Goal: Navigation & Orientation: Find specific page/section

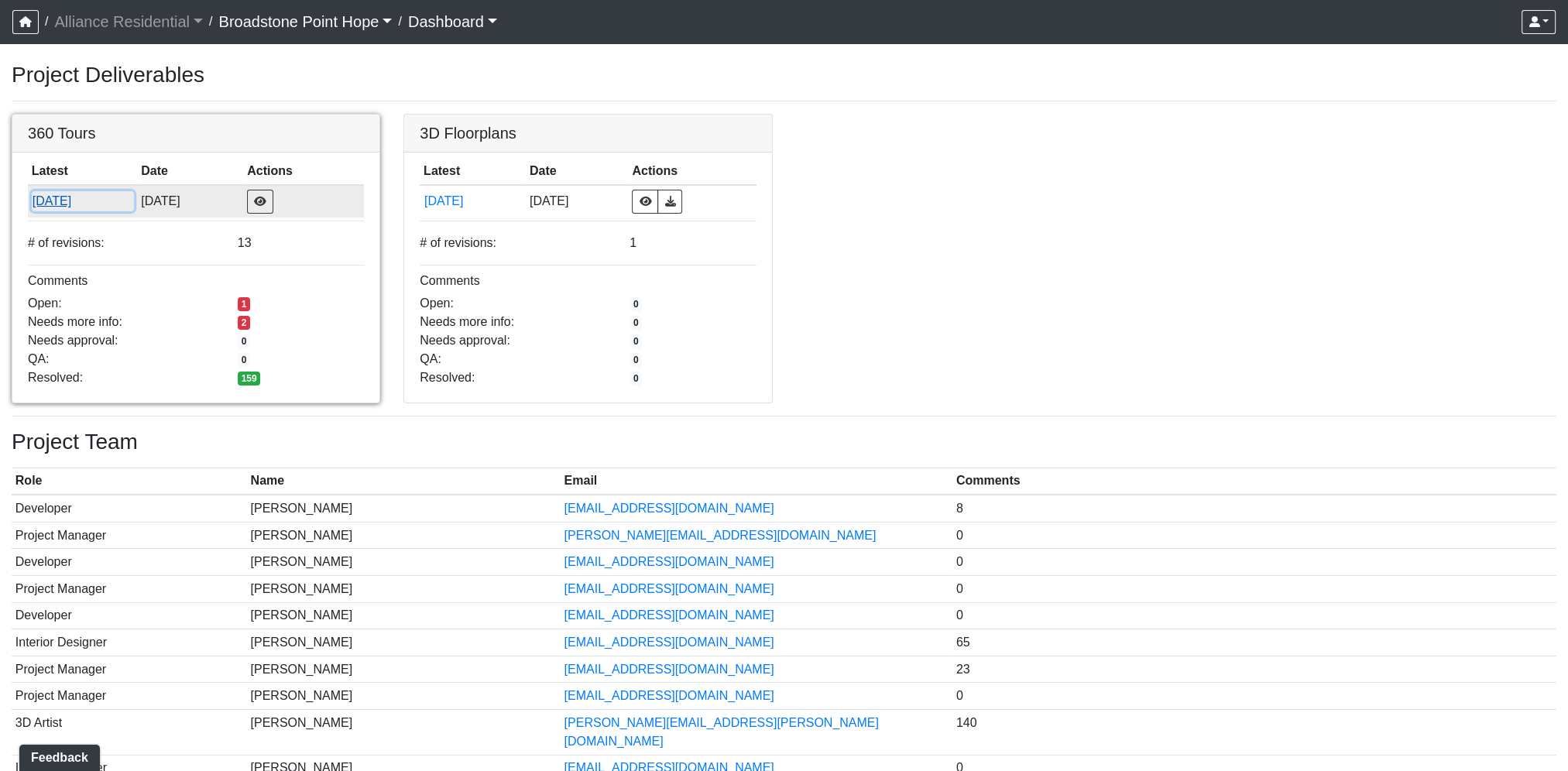
click at [67, 201] on button "[DATE]" at bounding box center [83, 201] width 103 height 20
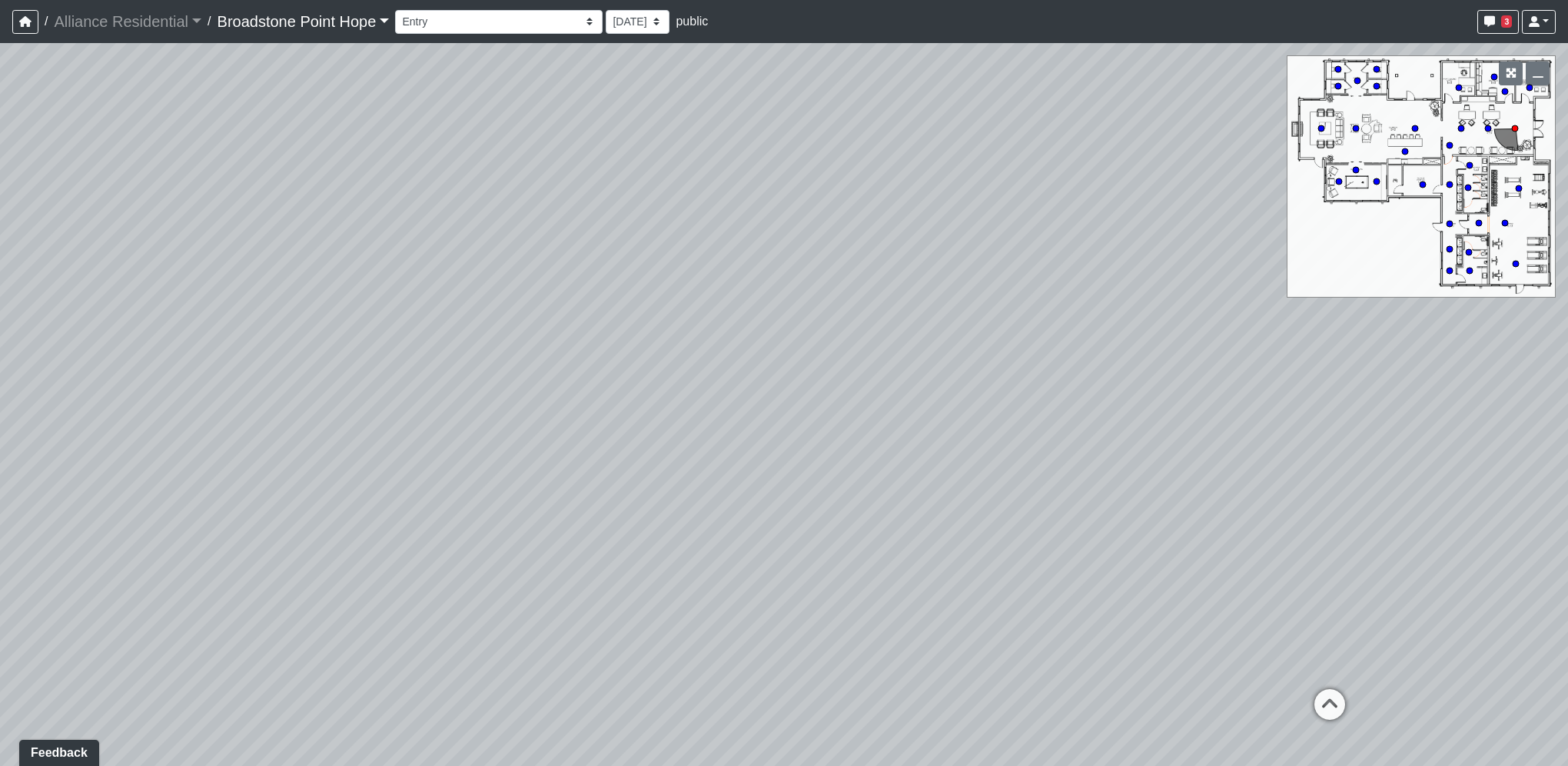
drag, startPoint x: 476, startPoint y: 438, endPoint x: 1120, endPoint y: 460, distance: 644.4
click at [1120, 460] on div "Loading... Leasing Desks 1 Loading... Breakroom 1 Loading... Leasing Office 1" at bounding box center [784, 405] width 1568 height 723
drag, startPoint x: 462, startPoint y: 420, endPoint x: 737, endPoint y: 376, distance: 278.5
click at [1223, 350] on div "Loading... Leasing Desks 1 Loading... Breakroom 1 Loading... Leasing Office 1" at bounding box center [784, 405] width 1568 height 723
drag, startPoint x: 793, startPoint y: 413, endPoint x: 455, endPoint y: 265, distance: 369.0
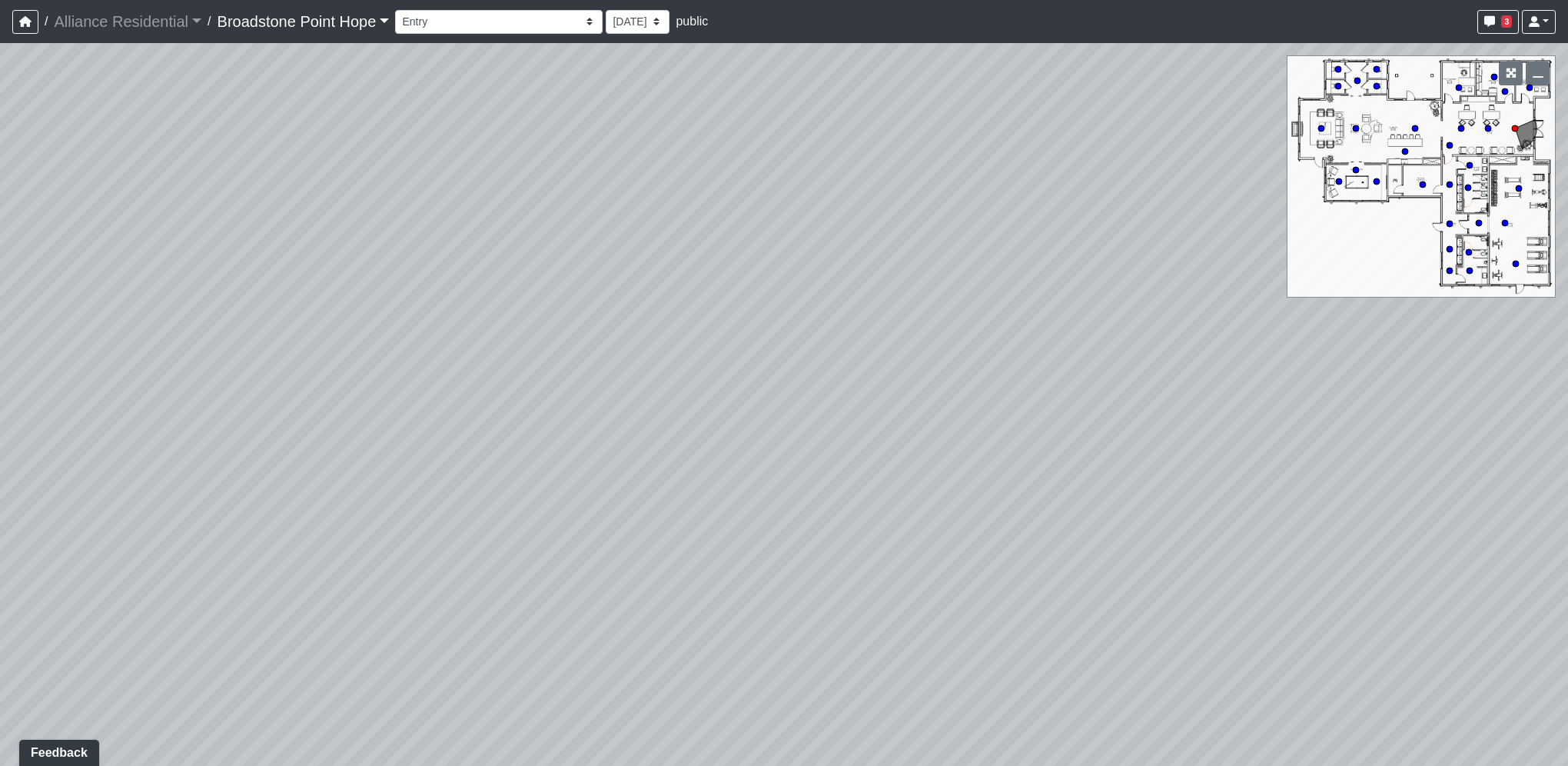
click at [450, 264] on div "Loading... Leasing Desks 1 Loading... Breakroom 1 Loading... Leasing Office 1" at bounding box center [784, 405] width 1568 height 723
drag, startPoint x: 1037, startPoint y: 386, endPoint x: 345, endPoint y: 486, distance: 699.2
click at [313, 495] on div "Loading... Leasing Desks 1 Loading... Breakroom 1 Loading... Leasing Office 1" at bounding box center [784, 405] width 1568 height 723
drag, startPoint x: 920, startPoint y: 481, endPoint x: 123, endPoint y: 185, distance: 850.2
click at [120, 183] on div "Loading... Leasing Desks 1 Loading... Breakroom 1 Loading... Leasing Office 1" at bounding box center [784, 405] width 1568 height 723
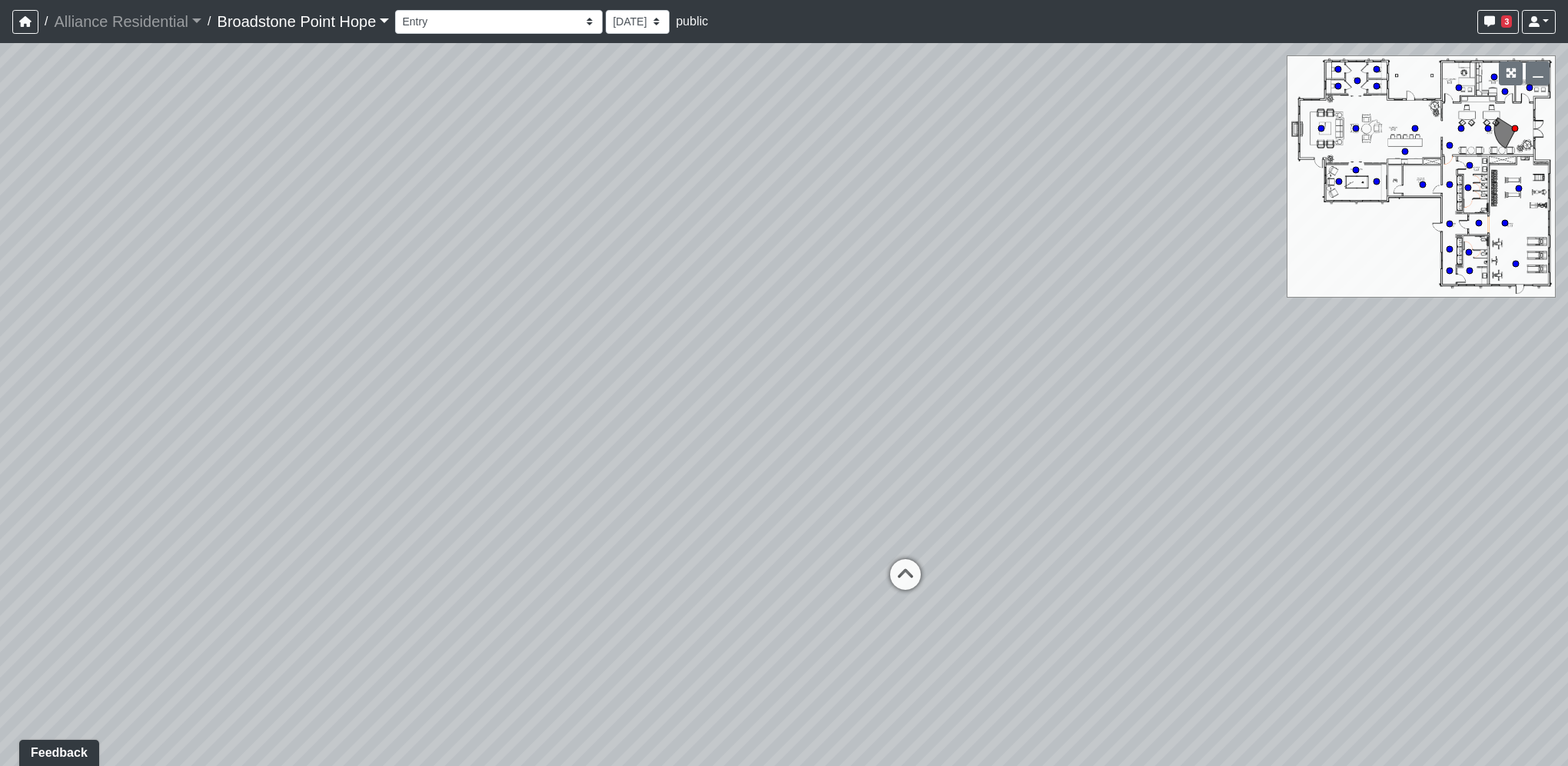
drag, startPoint x: 213, startPoint y: 153, endPoint x: 265, endPoint y: 90, distance: 81.7
click at [344, 360] on div "Loading... Leasing Desks 1 Loading... Breakroom 1 Loading... Leasing Office 1" at bounding box center [784, 405] width 1568 height 723
drag, startPoint x: 534, startPoint y: 23, endPoint x: 513, endPoint y: 34, distance: 23.7
click at [532, 24] on select "Billiards Counter Billiards Room 1 Billiards Room 2 Counter Coworking Pod 1 Cow…" at bounding box center [499, 22] width 207 height 23
click at [400, 10] on select "Billiards Counter Billiards Room 1 Billiards Room 2 Counter Coworking Pod 1 Cow…" at bounding box center [499, 22] width 207 height 23
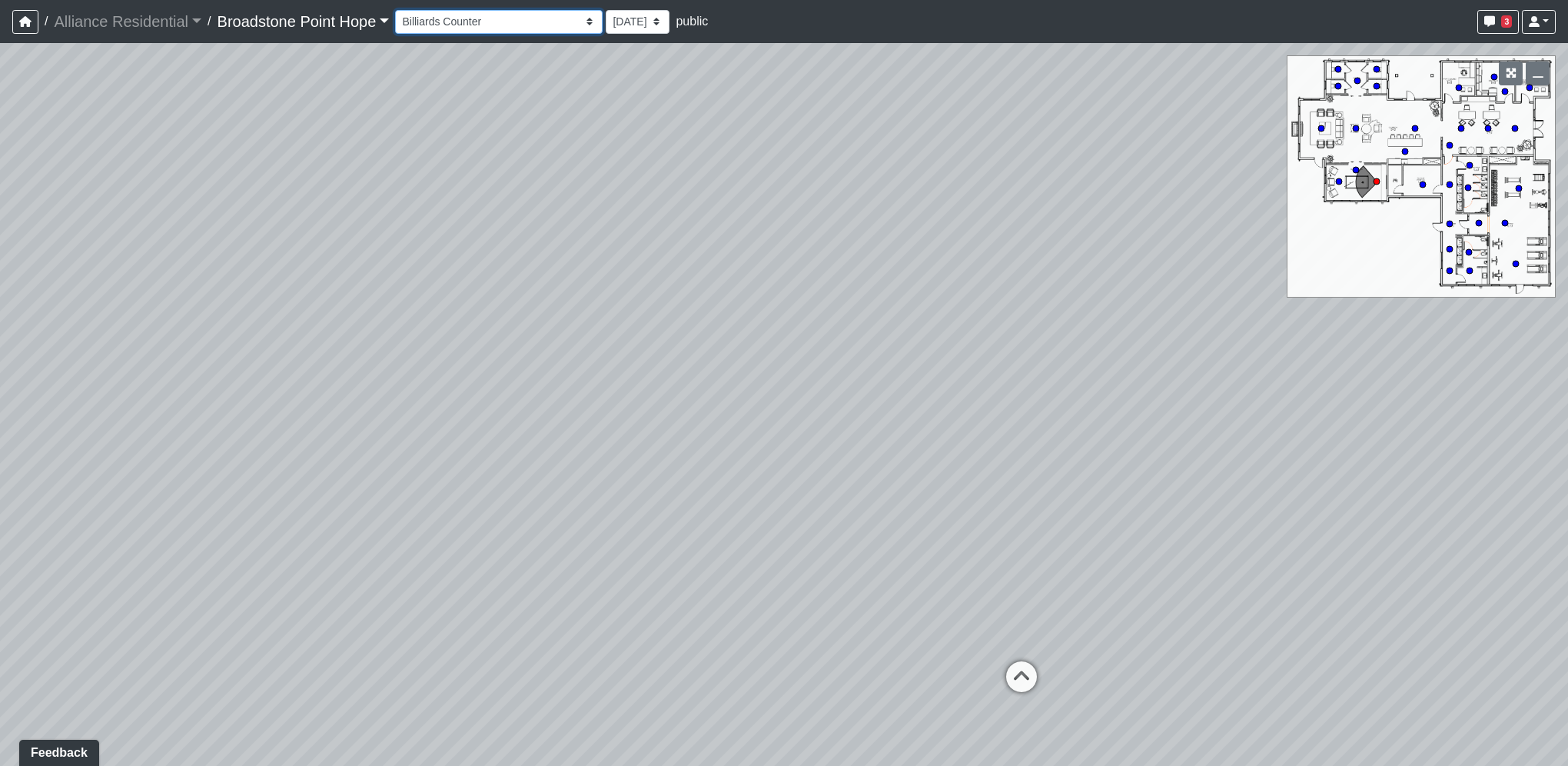
click at [525, 26] on select "Billiards Counter Billiards Room 1 Billiards Room 2 Counter Coworking Pod 1 Cow…" at bounding box center [499, 22] width 207 height 23
click at [400, 10] on select "Billiards Counter Billiards Room 1 Billiards Room 2 Counter Coworking Pod 1 Cow…" at bounding box center [499, 22] width 207 height 23
click at [485, 15] on select "Billiards Counter Billiards Room 1 Billiards Room 2 Counter Coworking Pod 1 Cow…" at bounding box center [499, 22] width 207 height 23
click at [400, 10] on select "Billiards Counter Billiards Room 1 Billiards Room 2 Counter Coworking Pod 1 Cow…" at bounding box center [499, 22] width 207 height 23
click at [454, 22] on select "Billiards Counter Billiards Room 1 Billiards Room 2 Counter Coworking Pod 1 Cow…" at bounding box center [499, 22] width 207 height 23
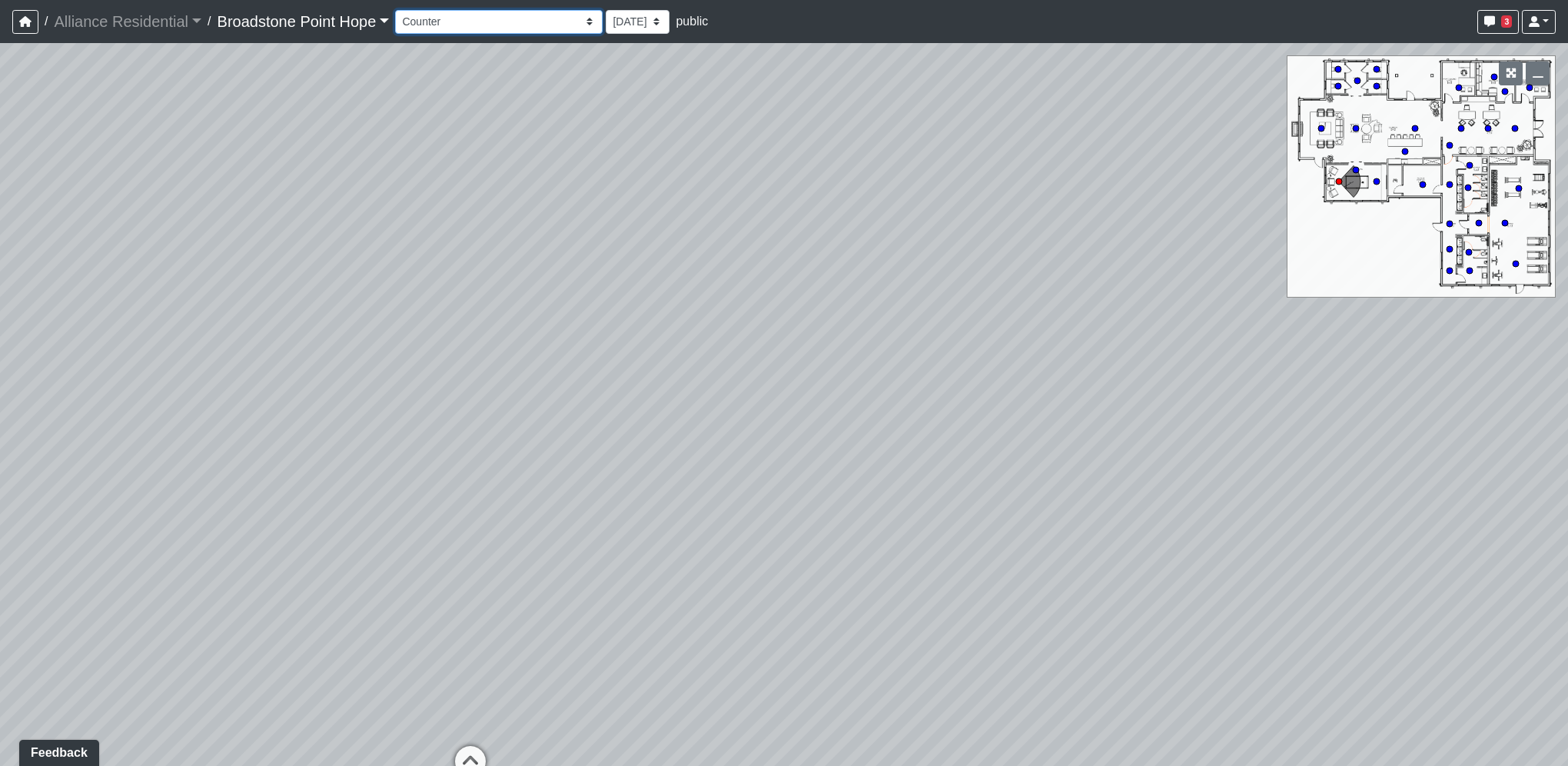
click at [400, 10] on select "Billiards Counter Billiards Room 1 Billiards Room 2 Counter Coworking Pod 1 Cow…" at bounding box center [499, 22] width 207 height 23
drag, startPoint x: 489, startPoint y: 25, endPoint x: 480, endPoint y: 34, distance: 12.7
click at [489, 25] on select "Billiards Counter Billiards Room 1 Billiards Room 2 Counter Coworking Pod 1 Cow…" at bounding box center [499, 22] width 207 height 23
click at [400, 10] on select "Billiards Counter Billiards Room 1 Billiards Room 2 Counter Coworking Pod 1 Cow…" at bounding box center [499, 22] width 207 height 23
drag, startPoint x: 465, startPoint y: 342, endPoint x: 661, endPoint y: 332, distance: 196.3
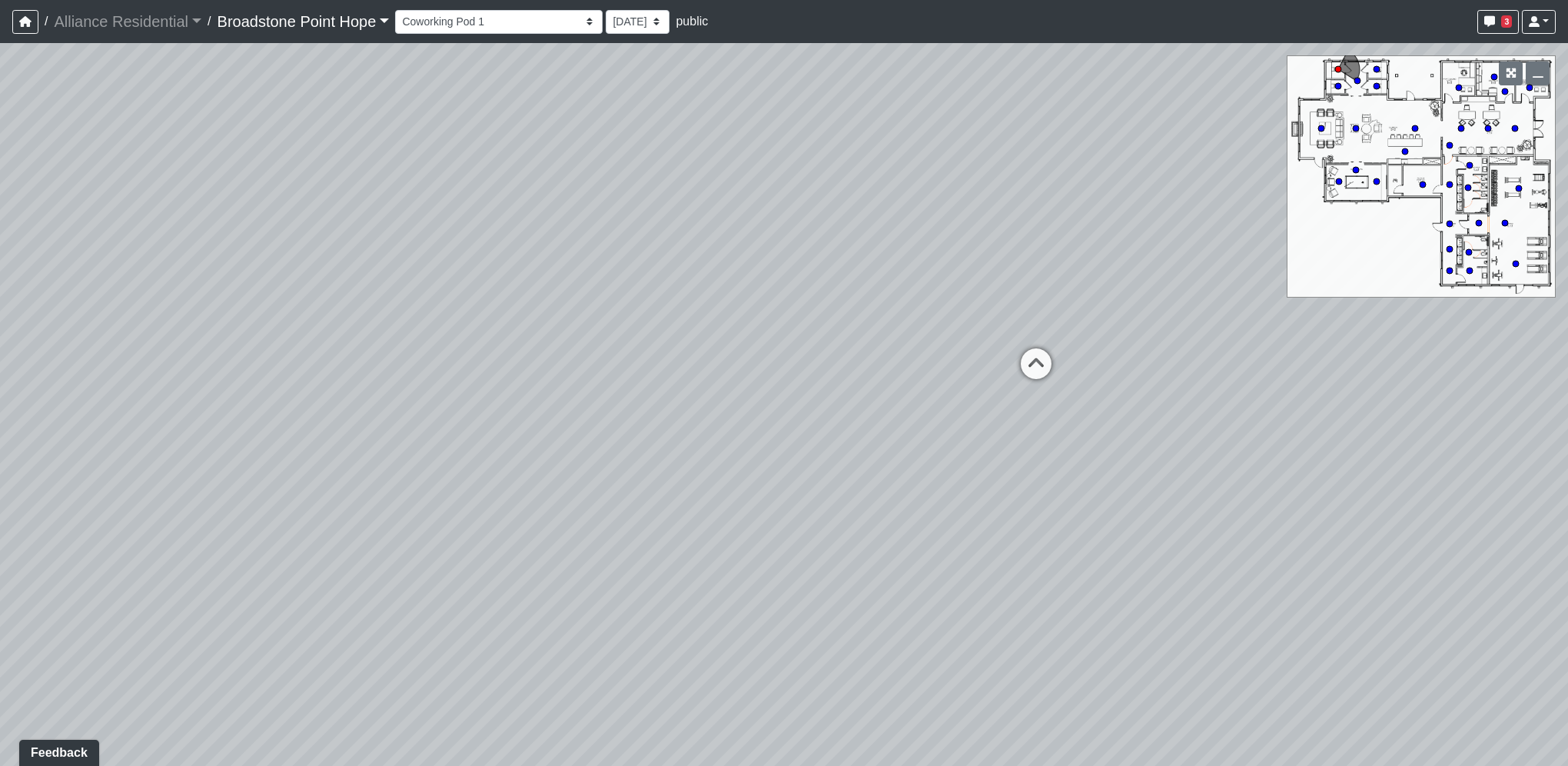
click at [661, 332] on div "Loading... Leasing Desks 1 Loading... Breakroom 1 Loading... Leasing Office 1 L…" at bounding box center [784, 405] width 1568 height 723
drag, startPoint x: 1020, startPoint y: 410, endPoint x: 467, endPoint y: 329, distance: 558.9
click at [467, 329] on div "Loading... Leasing Desks 1 Loading... Breakroom 1 Loading... Leasing Office 1 L…" at bounding box center [784, 405] width 1568 height 723
drag, startPoint x: 840, startPoint y: 344, endPoint x: 280, endPoint y: 320, distance: 560.5
click at [280, 320] on div "Loading... Leasing Desks 1 Loading... Breakroom 1 Loading... Leasing Office 1 L…" at bounding box center [784, 405] width 1568 height 723
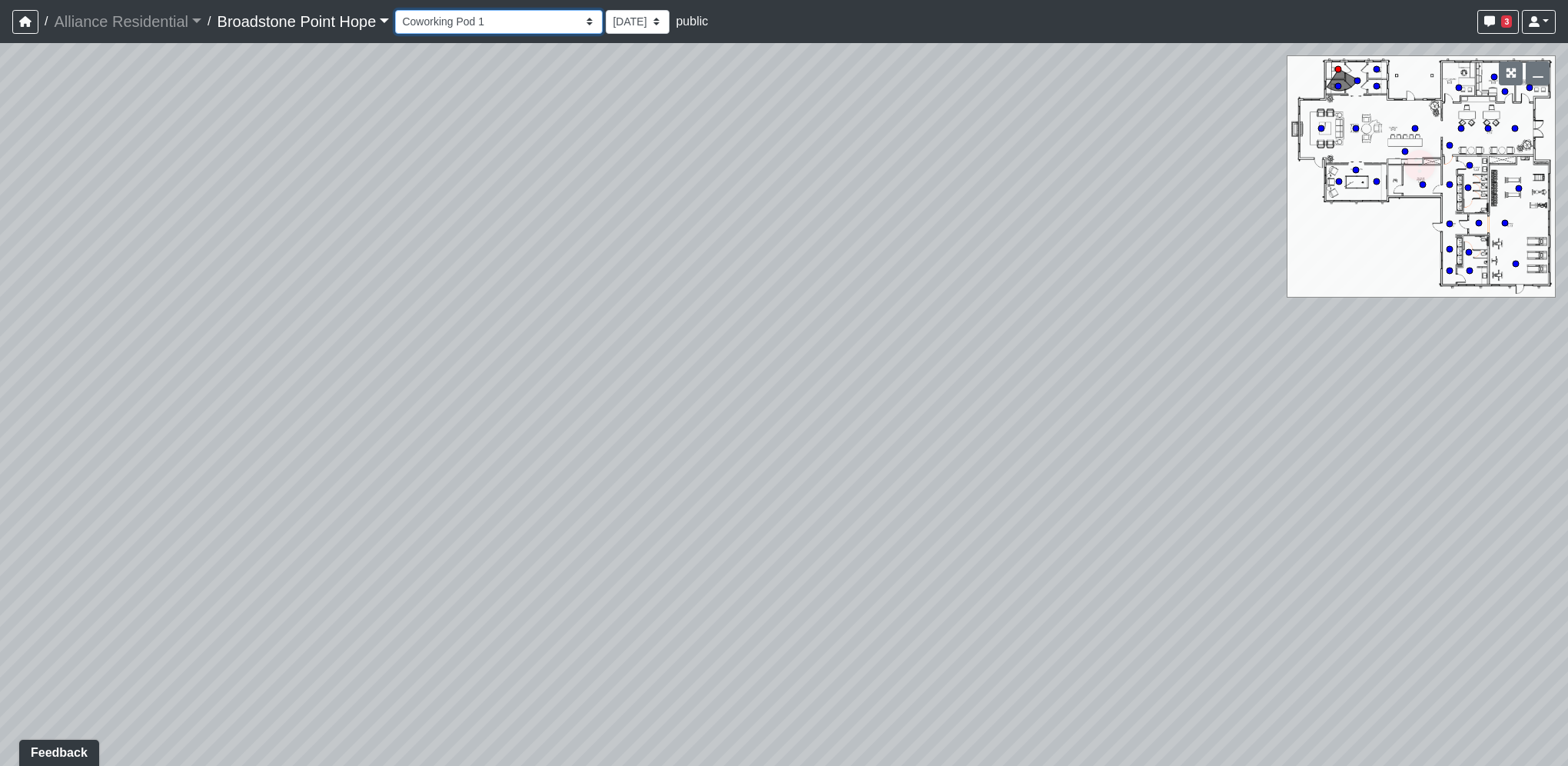
click at [512, 18] on select "Billiards Counter Billiards Room 1 Billiards Room 2 Counter Coworking Pod 1 Cow…" at bounding box center [499, 22] width 207 height 23
click at [400, 10] on select "Billiards Counter Billiards Room 1 Billiards Room 2 Counter Coworking Pod 1 Cow…" at bounding box center [499, 22] width 207 height 23
drag, startPoint x: 904, startPoint y: 374, endPoint x: 512, endPoint y: 354, distance: 392.5
click at [512, 354] on div "Loading... Leasing Desks 1 Loading... Breakroom 1 Loading... Leasing Office 1 L…" at bounding box center [784, 405] width 1568 height 723
drag, startPoint x: 443, startPoint y: 15, endPoint x: 435, endPoint y: 32, distance: 18.8
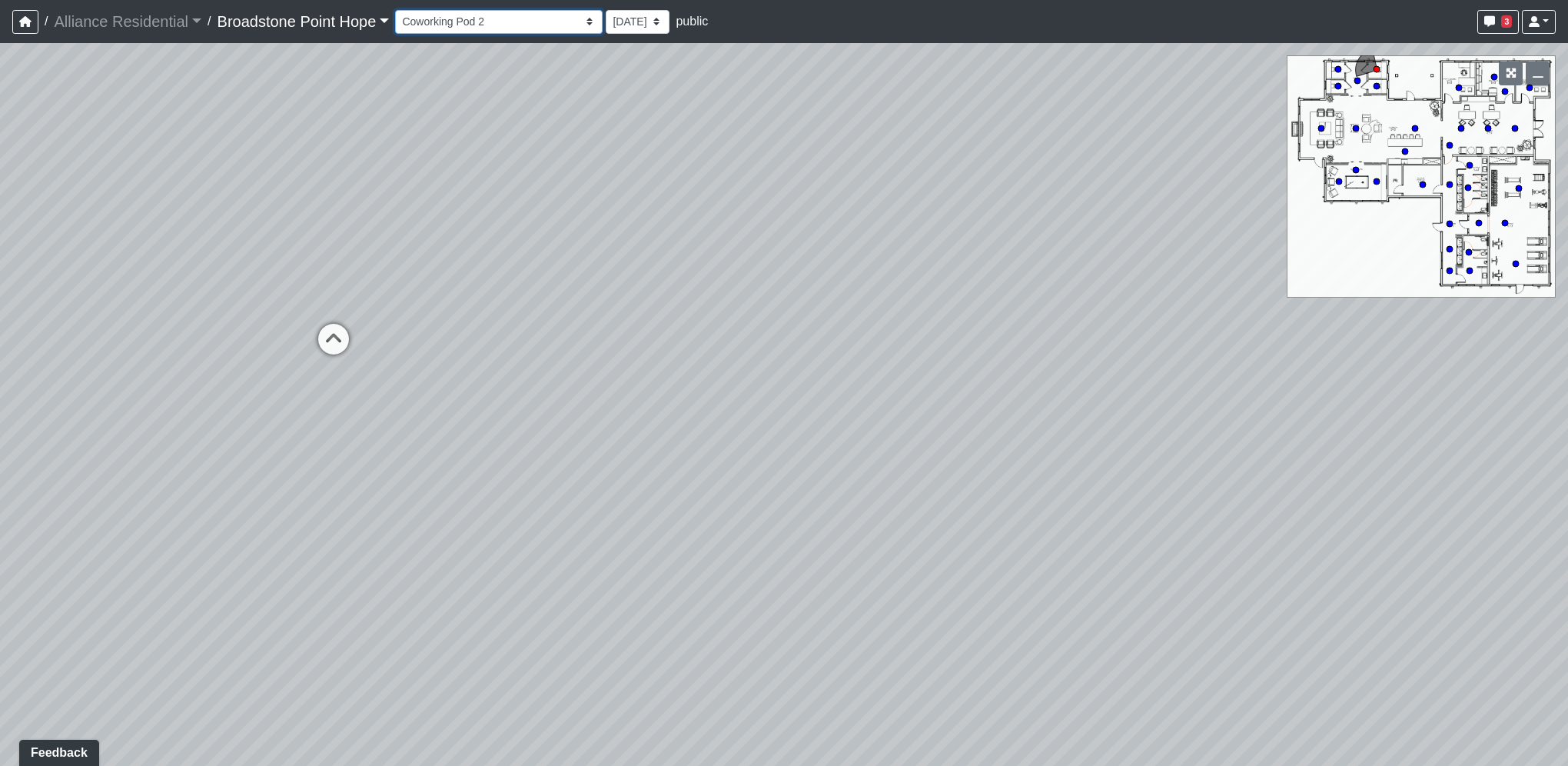
click at [443, 17] on select "Billiards Counter Billiards Room 1 Billiards Room 2 Counter Coworking Pod 1 Cow…" at bounding box center [499, 22] width 207 height 23
click at [400, 10] on select "Billiards Counter Billiards Room 1 Billiards Room 2 Counter Coworking Pod 1 Cow…" at bounding box center [499, 22] width 207 height 23
drag, startPoint x: 867, startPoint y: 307, endPoint x: 559, endPoint y: 288, distance: 308.6
click at [559, 288] on div "Loading... Leasing Desks 1 Loading... Breakroom 1 Loading... Leasing Office 1 L…" at bounding box center [784, 405] width 1568 height 723
drag, startPoint x: 472, startPoint y: 23, endPoint x: 466, endPoint y: 34, distance: 12.5
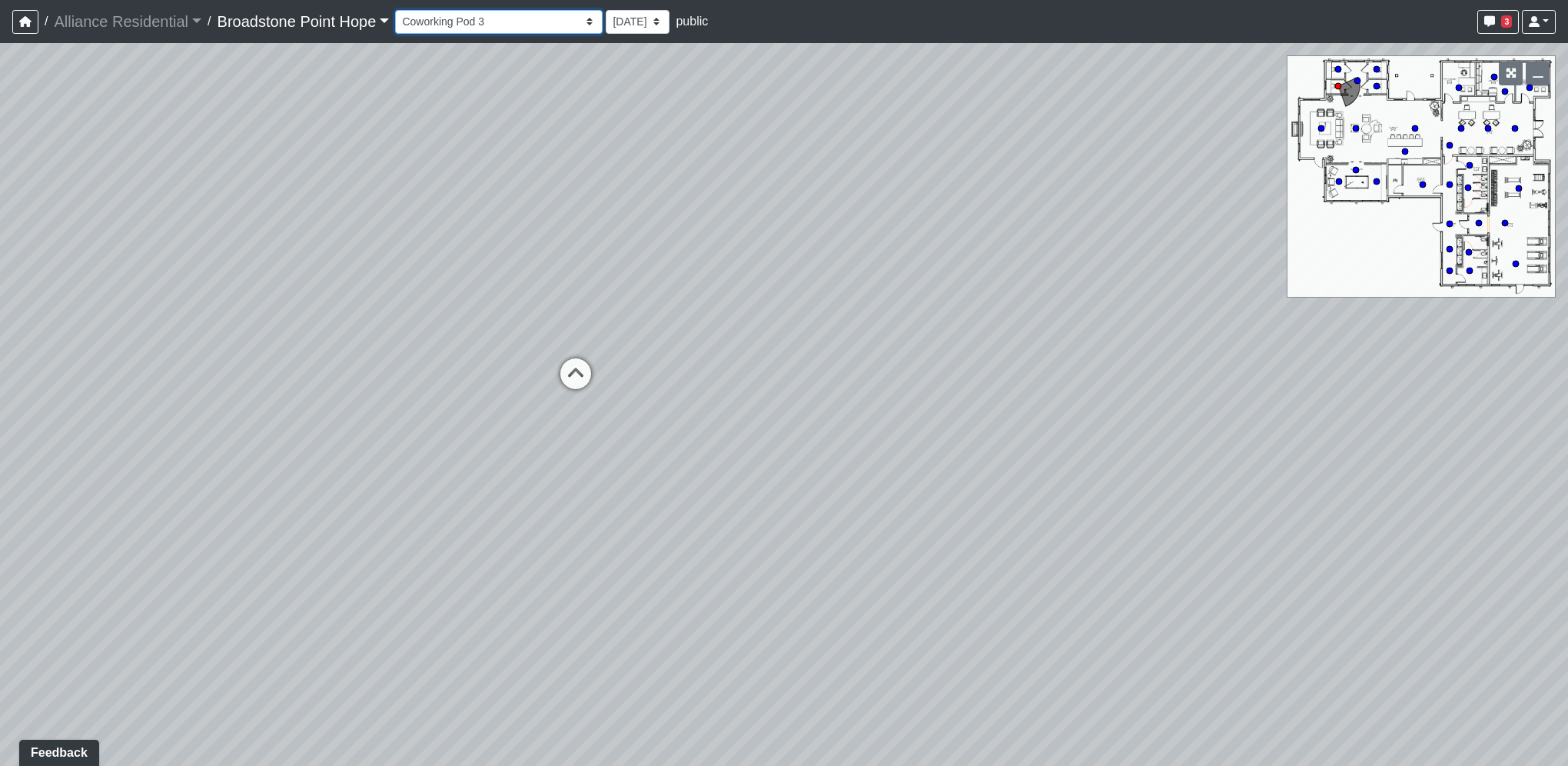
click at [470, 24] on select "Billiards Counter Billiards Room 1 Billiards Room 2 Counter Coworking Pod 1 Cow…" at bounding box center [499, 22] width 207 height 23
click at [400, 10] on select "Billiards Counter Billiards Room 1 Billiards Room 2 Counter Coworking Pod 1 Cow…" at bounding box center [499, 22] width 207 height 23
drag, startPoint x: 443, startPoint y: 22, endPoint x: 437, endPoint y: 32, distance: 11.7
click at [443, 22] on select "Billiards Counter Billiards Room 1 Billiards Room 2 Counter Coworking Pod 1 Cow…" at bounding box center [499, 22] width 207 height 23
click at [400, 10] on select "Billiards Counter Billiards Room 1 Billiards Room 2 Counter Coworking Pod 1 Cow…" at bounding box center [499, 22] width 207 height 23
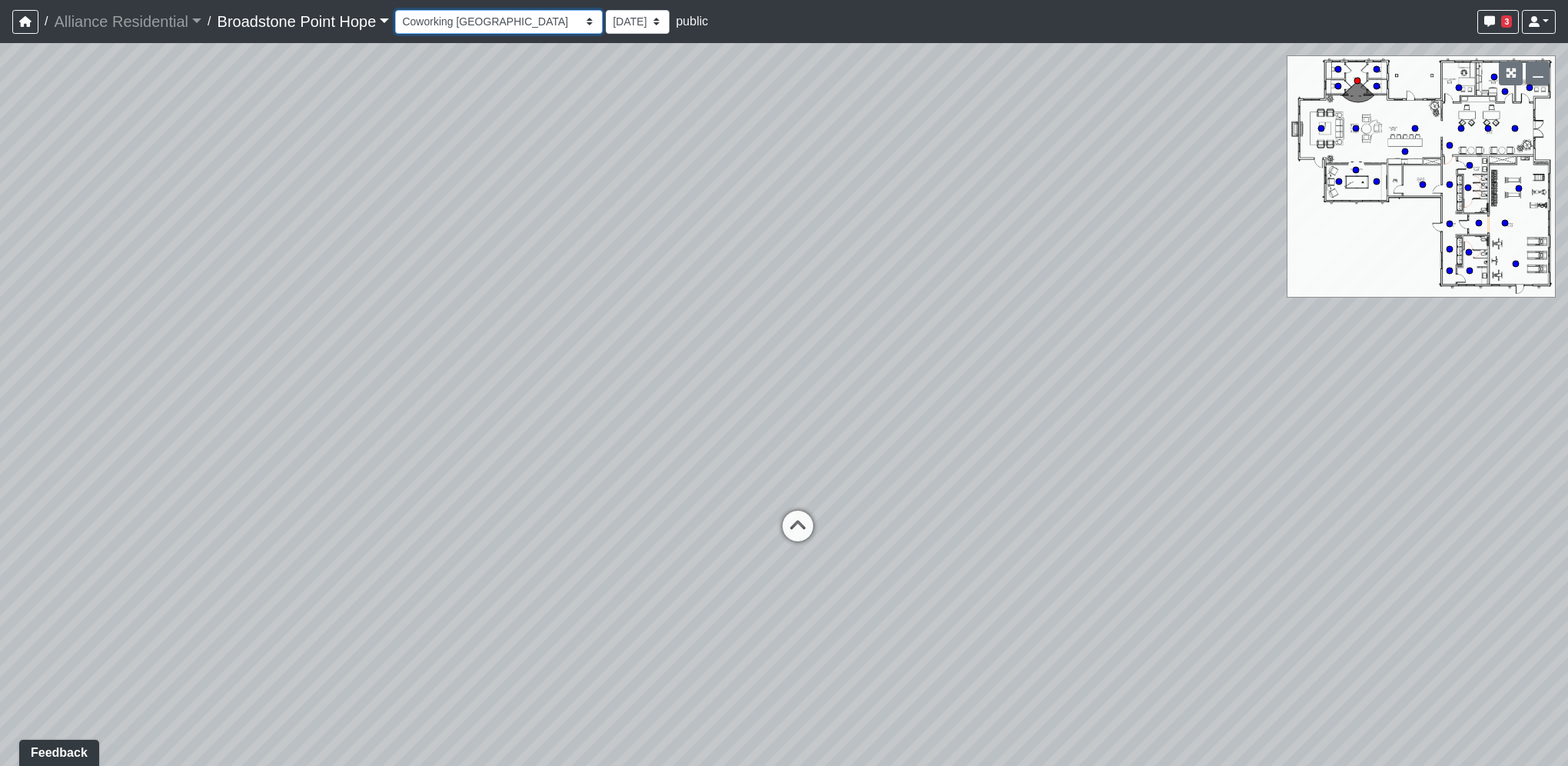
click at [449, 29] on select "Billiards Counter Billiards Room 1 Billiards Room 2 Counter Coworking Pod 1 Cow…" at bounding box center [499, 22] width 207 height 23
click at [400, 10] on select "Billiards Counter Billiards Room 1 Billiards Room 2 Counter Coworking Pod 1 Cow…" at bounding box center [499, 22] width 207 height 23
drag, startPoint x: 451, startPoint y: 24, endPoint x: 443, endPoint y: 34, distance: 12.8
click at [451, 24] on select "Billiards Counter Billiards Room 1 Billiards Room 2 Counter Coworking Pod 1 Cow…" at bounding box center [499, 22] width 207 height 23
click at [400, 10] on select "Billiards Counter Billiards Room 1 Billiards Room 2 Counter Coworking Pod 1 Cow…" at bounding box center [499, 22] width 207 height 23
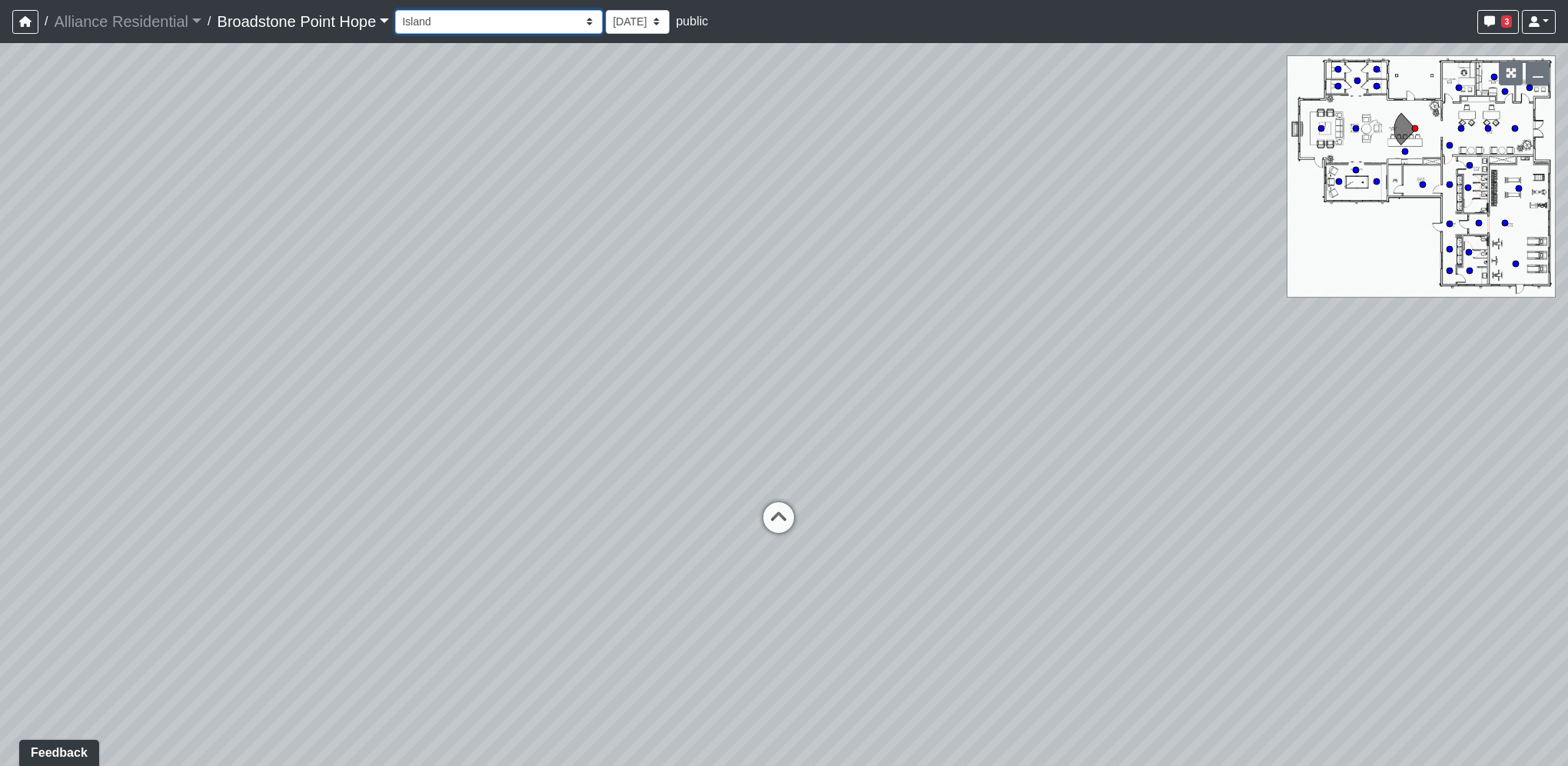
click at [475, 14] on select "Billiards Counter Billiards Room 1 Billiards Room 2 Counter Coworking Pod 1 Cow…" at bounding box center [499, 22] width 207 height 23
click at [400, 10] on select "Billiards Counter Billiards Room 1 Billiards Room 2 Counter Coworking Pod 1 Cow…" at bounding box center [499, 22] width 207 height 23
drag, startPoint x: 433, startPoint y: 22, endPoint x: 441, endPoint y: 34, distance: 14.4
click at [434, 22] on select "Billiards Counter Billiards Room 1 Billiards Room 2 Counter Coworking Pod 1 Cow…" at bounding box center [499, 22] width 207 height 23
click at [400, 10] on select "Billiards Counter Billiards Room 1 Billiards Room 2 Counter Coworking Pod 1 Cow…" at bounding box center [499, 22] width 207 height 23
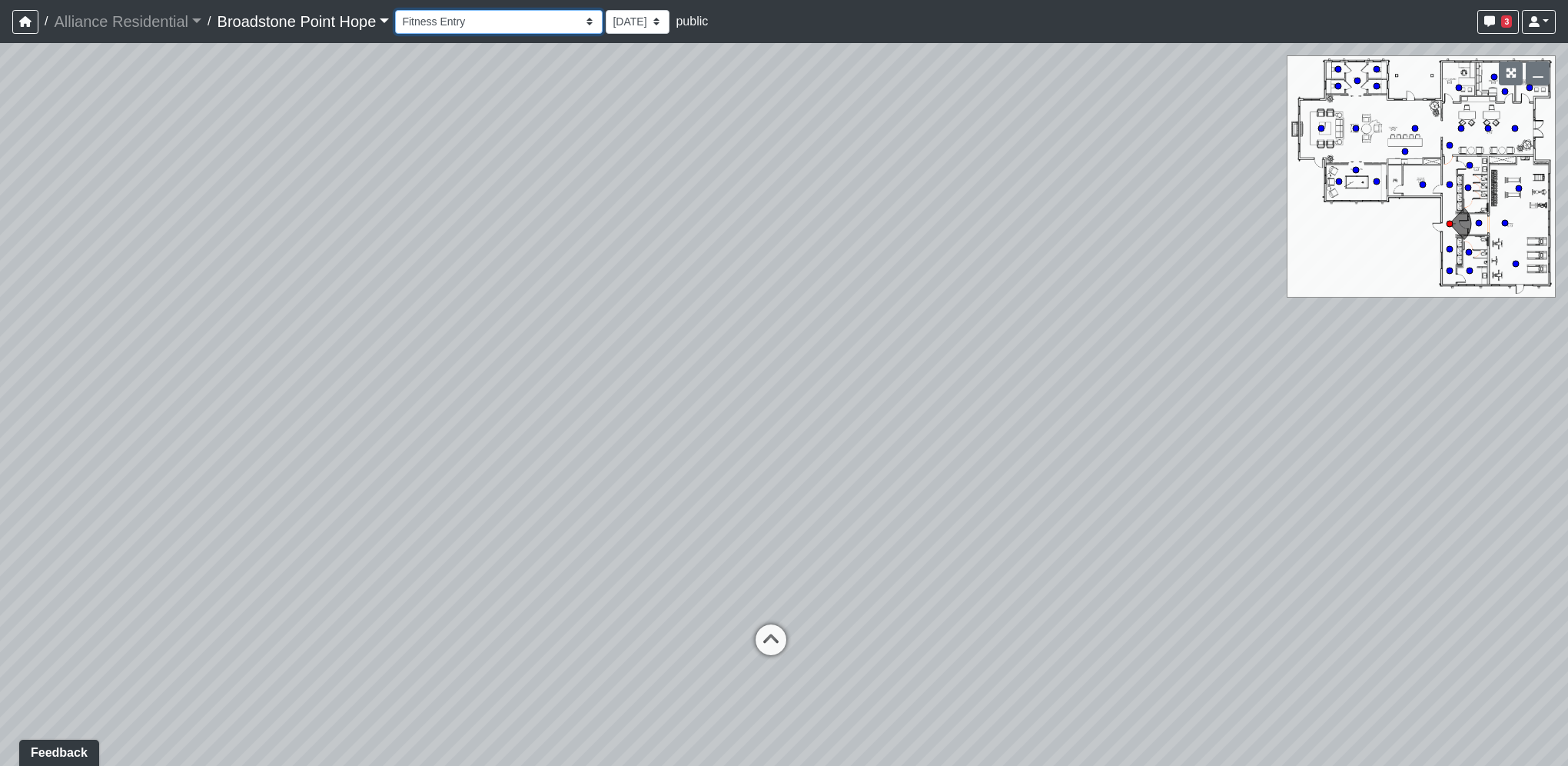
drag, startPoint x: 454, startPoint y: 22, endPoint x: 448, endPoint y: 31, distance: 10.8
click at [452, 23] on select "Billiards Counter Billiards Room 1 Billiards Room 2 Counter Coworking Pod 1 Cow…" at bounding box center [499, 22] width 207 height 23
click at [400, 10] on select "Billiards Counter Billiards Room 1 Billiards Room 2 Counter Coworking Pod 1 Cow…" at bounding box center [499, 22] width 207 height 23
click at [520, 20] on select "Billiards Counter Billiards Room 1 Billiards Room 2 Counter Coworking Pod 1 Cow…" at bounding box center [499, 22] width 207 height 23
click at [400, 10] on select "Billiards Counter Billiards Room 1 Billiards Room 2 Counter Coworking Pod 1 Cow…" at bounding box center [499, 22] width 207 height 23
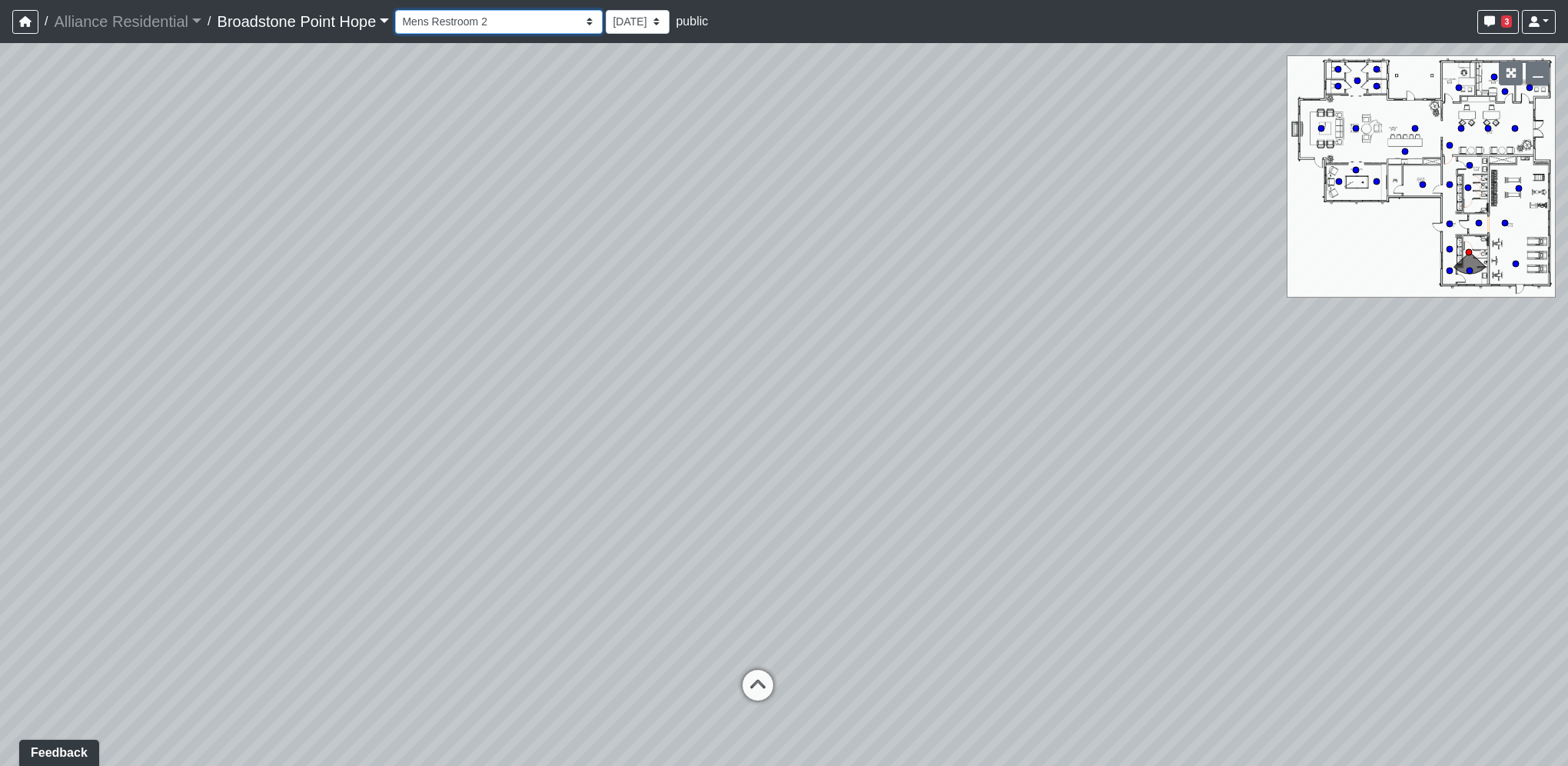
click at [494, 29] on select "Billiards Counter Billiards Room 1 Billiards Room 2 Counter Coworking Pod 1 Cow…" at bounding box center [499, 22] width 207 height 23
click at [400, 10] on select "Billiards Counter Billiards Room 1 Billiards Room 2 Counter Coworking Pod 1 Cow…" at bounding box center [499, 22] width 207 height 23
drag, startPoint x: 635, startPoint y: 406, endPoint x: 494, endPoint y: 406, distance: 141.0
click at [494, 406] on div "Loading... Leasing Desks 1 Loading... Breakroom 1 Loading... Leasing Office 1 L…" at bounding box center [784, 405] width 1568 height 723
click at [459, 15] on select "Billiards Counter Billiards Room 1 Billiards Room 2 Counter Coworking Pod 1 Cow…" at bounding box center [499, 22] width 207 height 23
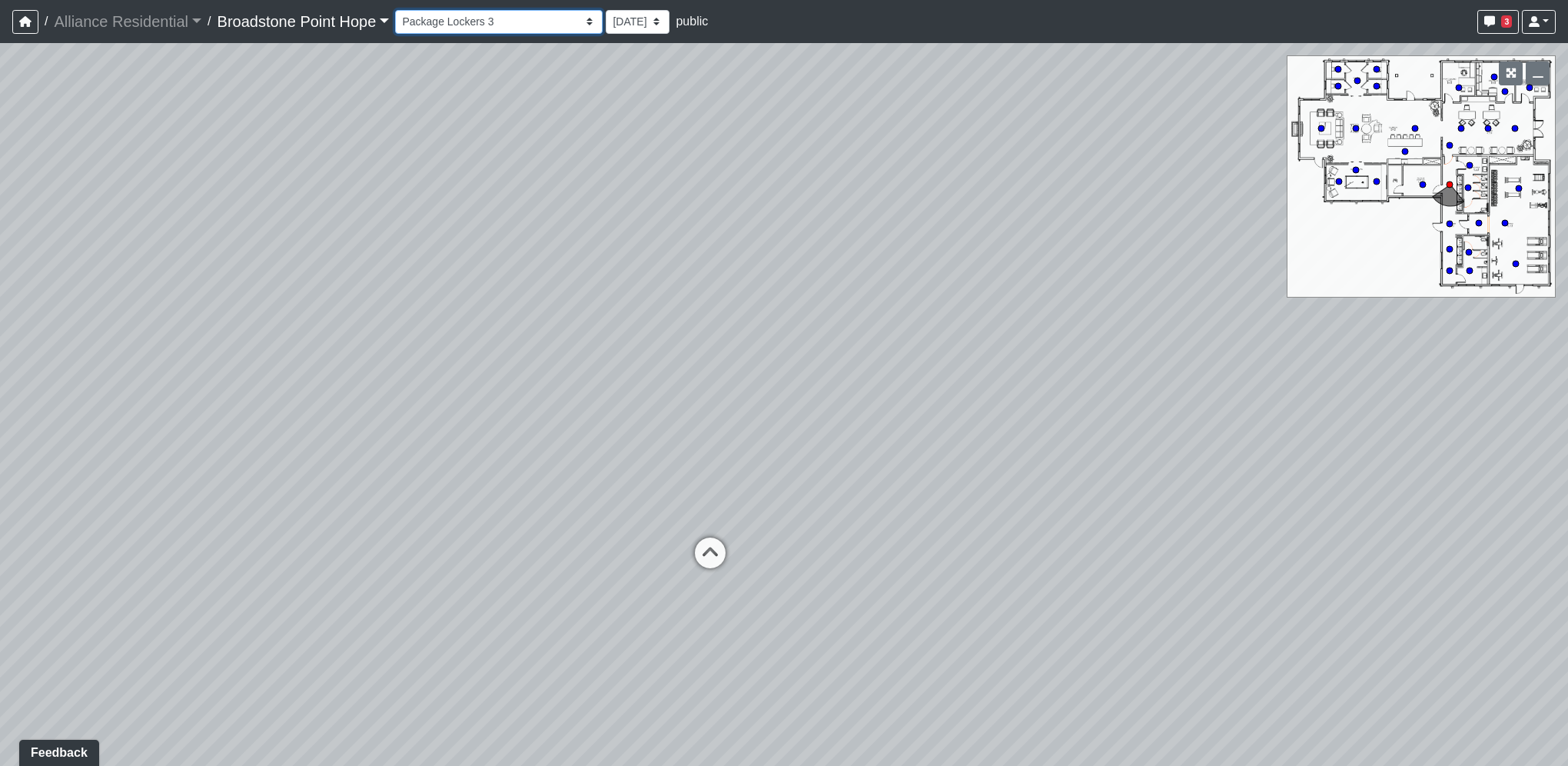
click at [400, 10] on select "Billiards Counter Billiards Room 1 Billiards Room 2 Counter Coworking Pod 1 Cow…" at bounding box center [499, 22] width 207 height 23
click at [514, 27] on select "Billiards Counter Billiards Room 1 Billiards Room 2 Counter Coworking Pod 1 Cow…" at bounding box center [499, 22] width 207 height 23
click at [400, 10] on select "Billiards Counter Billiards Room 1 Billiards Room 2 Counter Coworking Pod 1 Cow…" at bounding box center [499, 22] width 207 height 23
drag, startPoint x: 478, startPoint y: 17, endPoint x: 471, endPoint y: 23, distance: 9.2
click at [476, 18] on select "Billiards Counter Billiards Room 1 Billiards Room 2 Counter Coworking Pod 1 Cow…" at bounding box center [499, 22] width 207 height 23
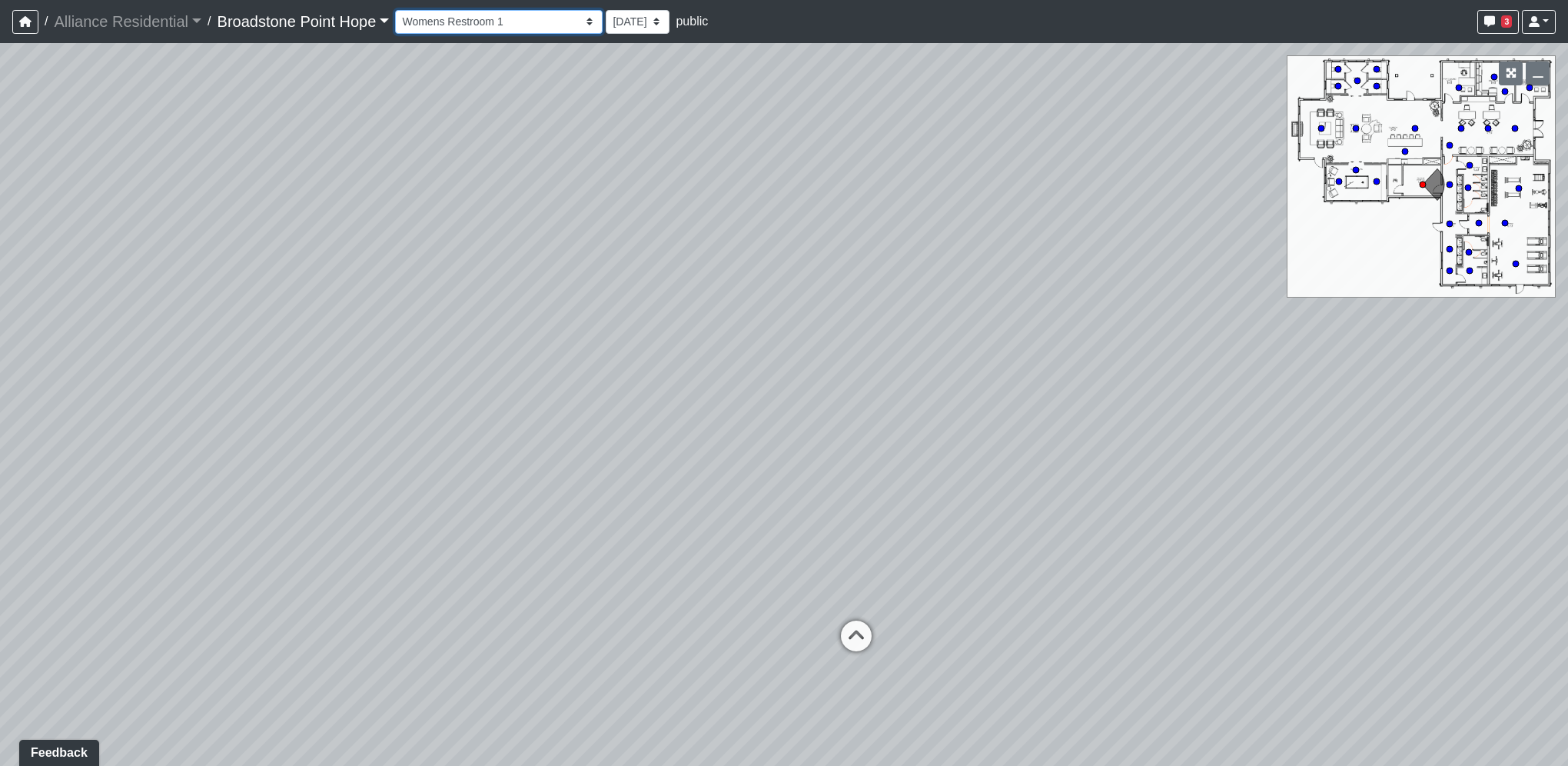
click at [400, 10] on select "Billiards Counter Billiards Room 1 Billiards Room 2 Counter Coworking Pod 1 Cow…" at bounding box center [499, 22] width 207 height 23
click at [449, 18] on select "Billiards Counter Billiards Room 1 Billiards Room 2 Counter Coworking Pod 1 Cow…" at bounding box center [499, 22] width 207 height 23
click at [400, 10] on select "Billiards Counter Billiards Room 1 Billiards Room 2 Counter Coworking Pod 1 Cow…" at bounding box center [499, 22] width 207 height 23
drag, startPoint x: 807, startPoint y: 412, endPoint x: 298, endPoint y: 96, distance: 599.1
click at [458, 342] on div "Loading... Leasing Desks 1 Loading... Breakroom 1 Loading... Leasing Office 1 L…" at bounding box center [784, 405] width 1568 height 723
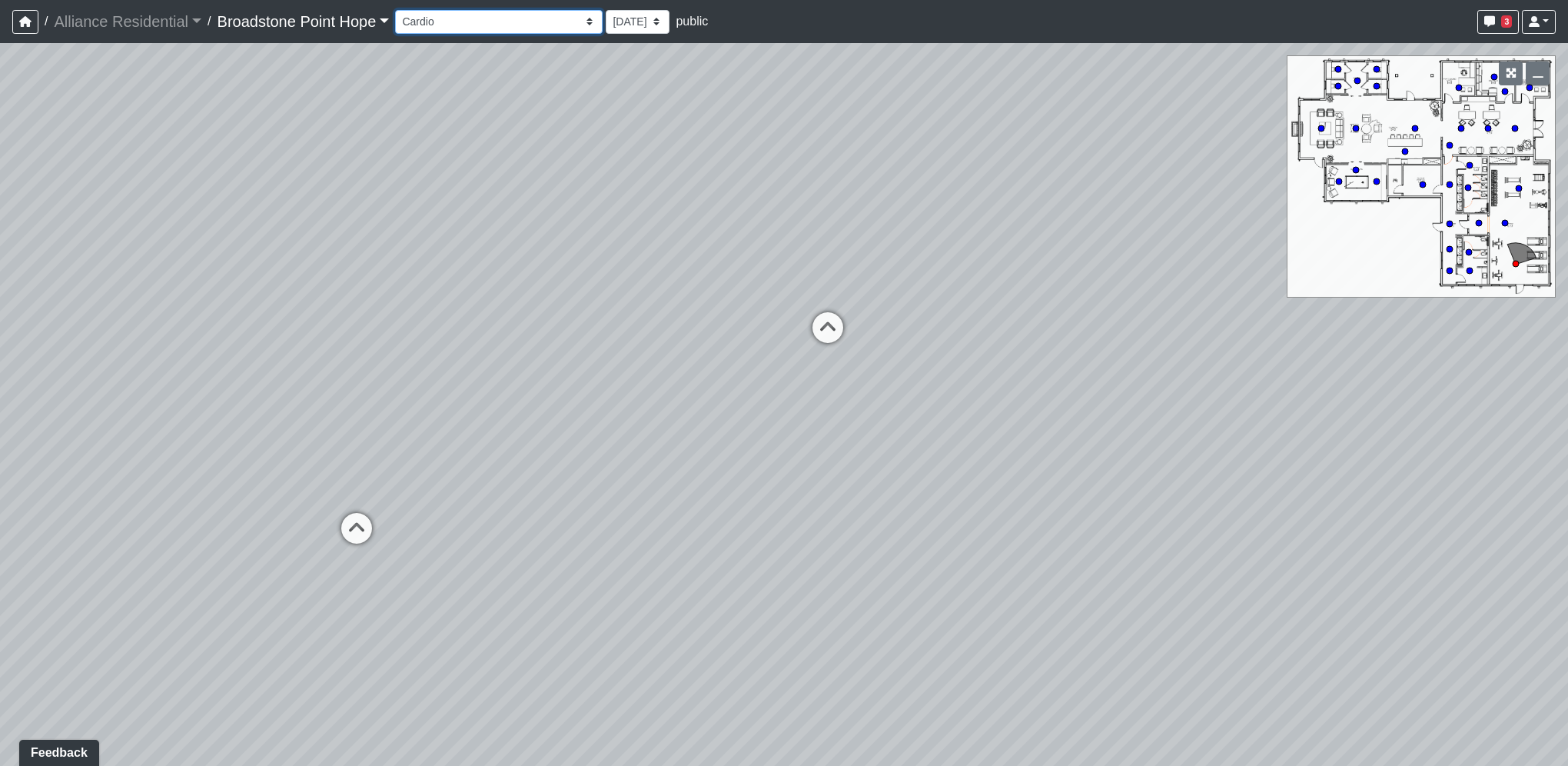
click at [480, 29] on select "Billiards Counter Billiards Room 1 Billiards Room 2 Counter Coworking Pod 1 Cow…" at bounding box center [499, 22] width 207 height 23
click at [400, 10] on select "Billiards Counter Billiards Room 1 Billiards Room 2 Counter Coworking Pod 1 Cow…" at bounding box center [499, 22] width 207 height 23
drag, startPoint x: 485, startPoint y: 18, endPoint x: 479, endPoint y: 34, distance: 17.1
click at [485, 17] on select "Billiards Counter Billiards Room 1 Billiards Room 2 Counter Coworking Pod 1 Cow…" at bounding box center [499, 22] width 207 height 23
click at [400, 10] on select "Billiards Counter Billiards Room 1 Billiards Room 2 Counter Coworking Pod 1 Cow…" at bounding box center [499, 22] width 207 height 23
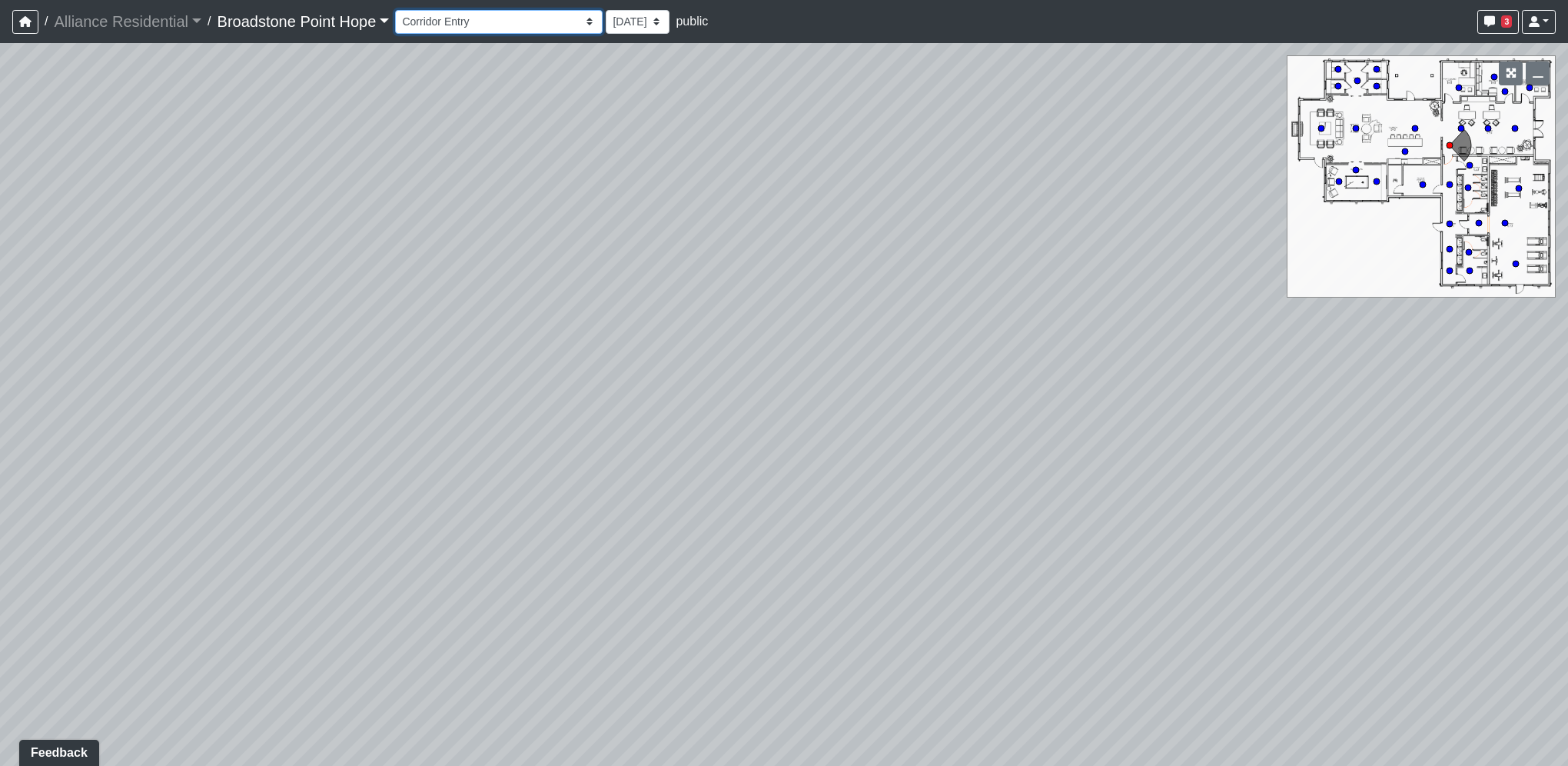
drag, startPoint x: 465, startPoint y: 28, endPoint x: 458, endPoint y: 34, distance: 9.2
click at [465, 28] on select "Billiards Counter Billiards Room 1 Billiards Room 2 Counter Coworking Pod 1 Cow…" at bounding box center [499, 22] width 207 height 23
click at [400, 10] on select "Billiards Counter Billiards Room 1 Billiards Room 2 Counter Coworking Pod 1 Cow…" at bounding box center [499, 22] width 207 height 23
click at [522, 23] on select "Billiards Counter Billiards Room 1 Billiards Room 2 Counter Coworking Pod 1 Cow…" at bounding box center [499, 22] width 207 height 23
click at [400, 10] on select "Billiards Counter Billiards Room 1 Billiards Room 2 Counter Coworking Pod 1 Cow…" at bounding box center [499, 22] width 207 height 23
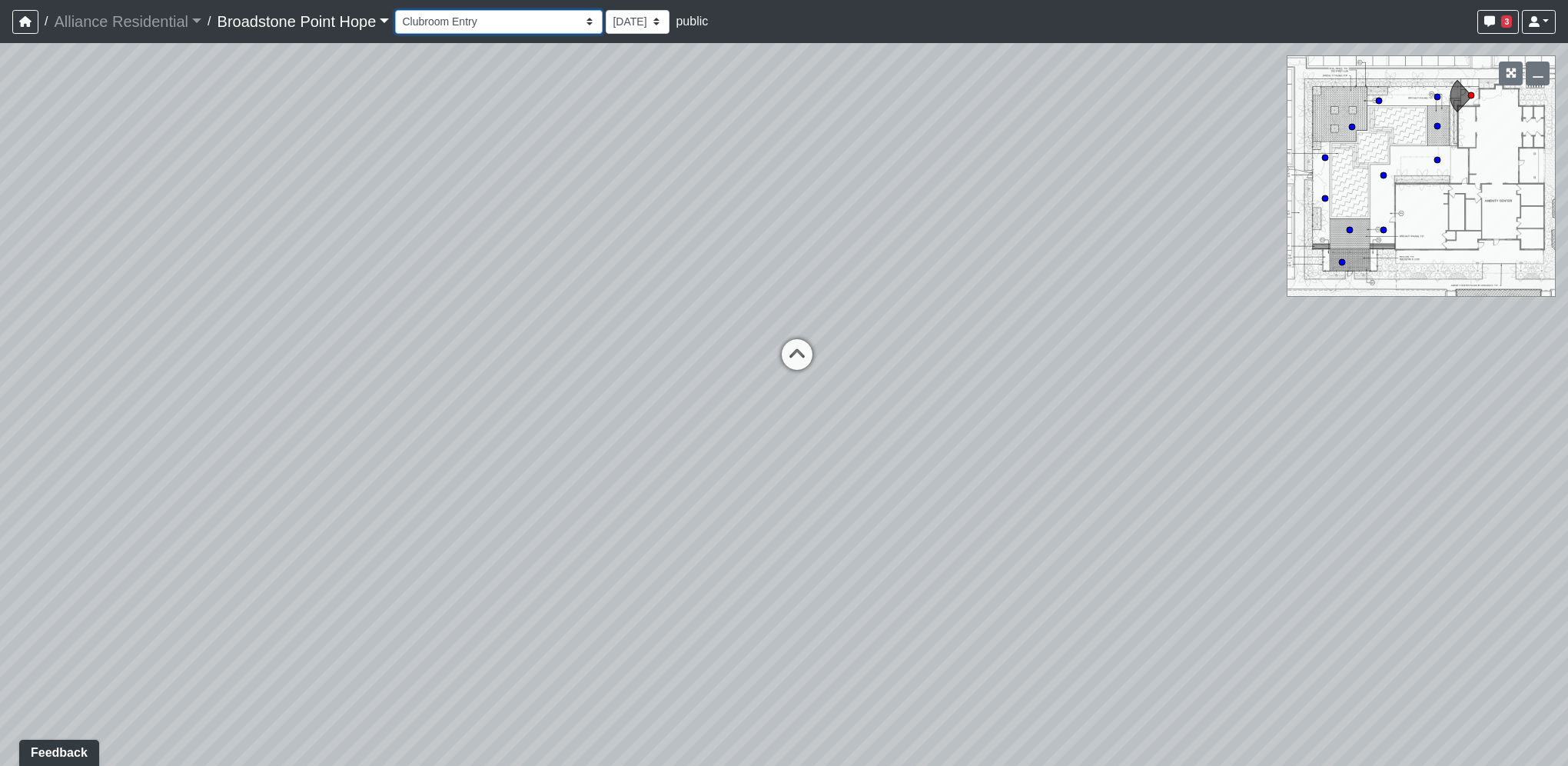
drag, startPoint x: 477, startPoint y: 23, endPoint x: 472, endPoint y: 32, distance: 10.3
click at [477, 23] on select "Billiards Counter Billiards Room 1 Billiards Room 2 Counter Coworking Pod 1 Cow…" at bounding box center [499, 22] width 207 height 23
click at [400, 10] on select "Billiards Counter Billiards Room 1 Billiards Room 2 Counter Coworking Pod 1 Cow…" at bounding box center [499, 22] width 207 height 23
drag, startPoint x: 484, startPoint y: 24, endPoint x: 478, endPoint y: 34, distance: 11.7
click at [480, 29] on select "Billiards Counter Billiards Room 1 Billiards Room 2 Counter Coworking Pod 1 Cow…" at bounding box center [499, 22] width 207 height 23
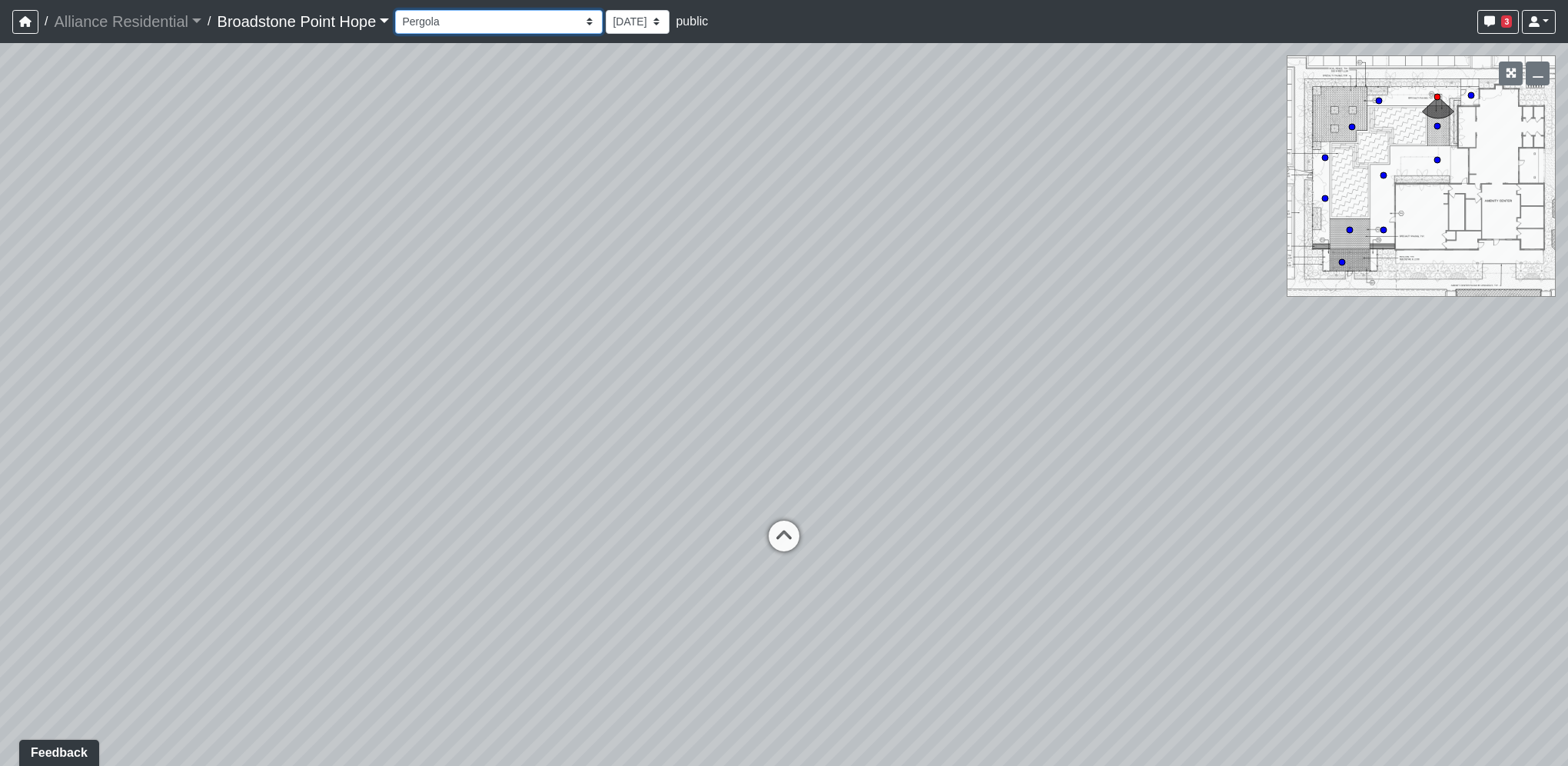
click at [400, 10] on select "Billiards Counter Billiards Room 1 Billiards Room 2 Counter Coworking Pod 1 Cow…" at bounding box center [499, 22] width 207 height 23
select select "bF9mjhnkqaTDMAmHfyhrwY"
drag, startPoint x: 795, startPoint y: 386, endPoint x: 208, endPoint y: 268, distance: 598.7
click at [208, 268] on div "Loading... Leasing Desks 1 Loading... Breakroom 1 Loading... Leasing Office 1 L…" at bounding box center [784, 405] width 1568 height 723
drag, startPoint x: 766, startPoint y: 333, endPoint x: 560, endPoint y: 118, distance: 297.8
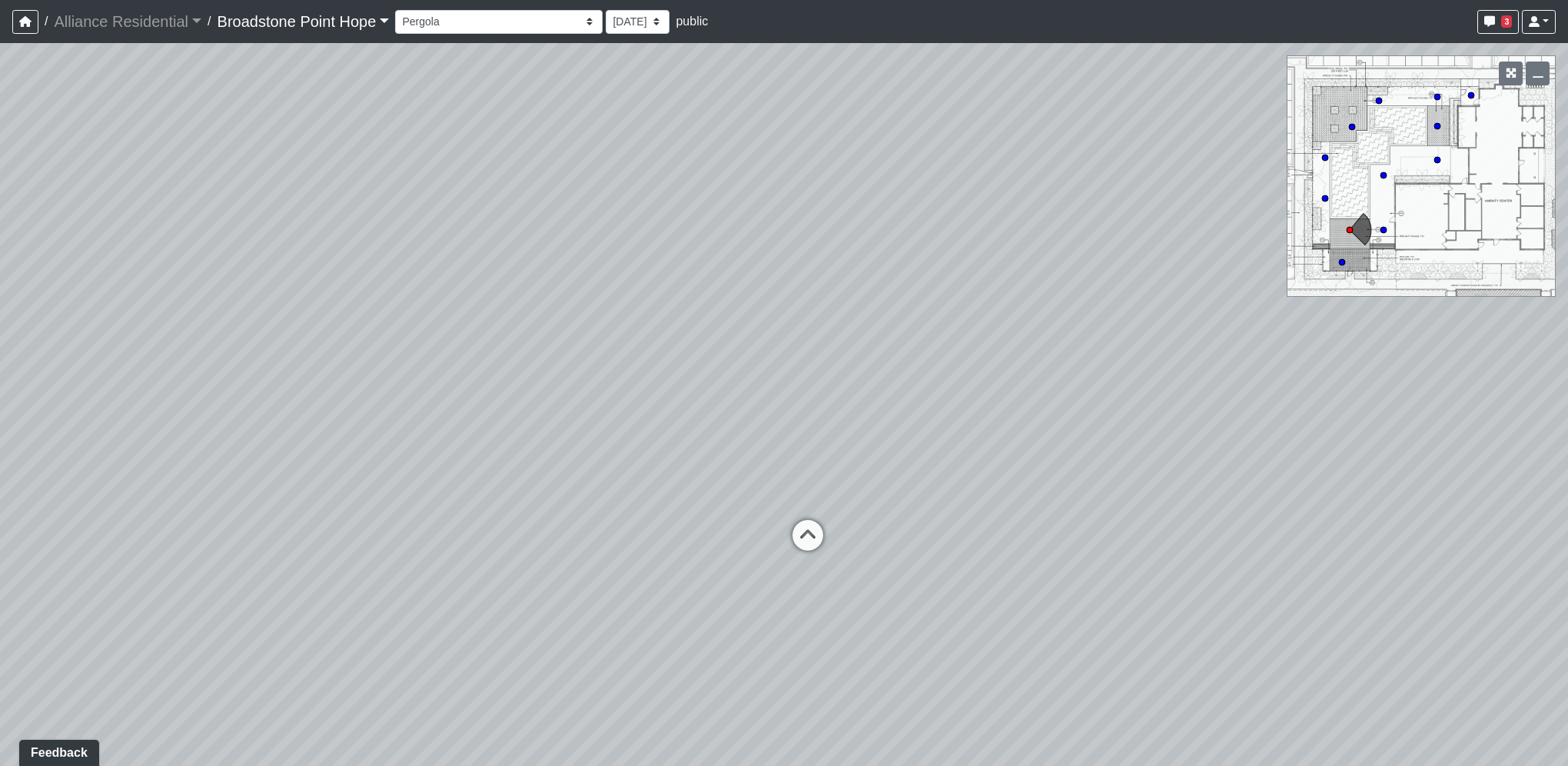
click at [197, 470] on div "Loading... Leasing Desks 1 Loading... Breakroom 1 Loading... Leasing Office 1 L…" at bounding box center [784, 405] width 1568 height 723
